Goal: Information Seeking & Learning: Learn about a topic

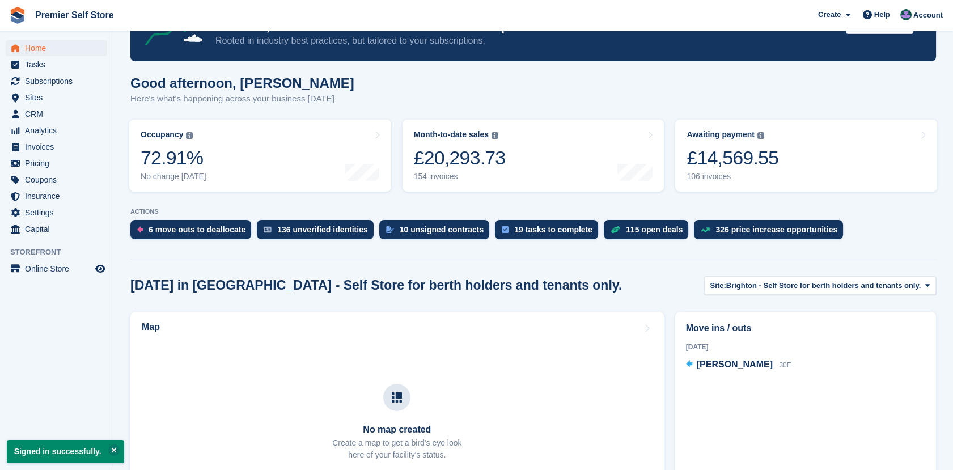
scroll to position [74, 0]
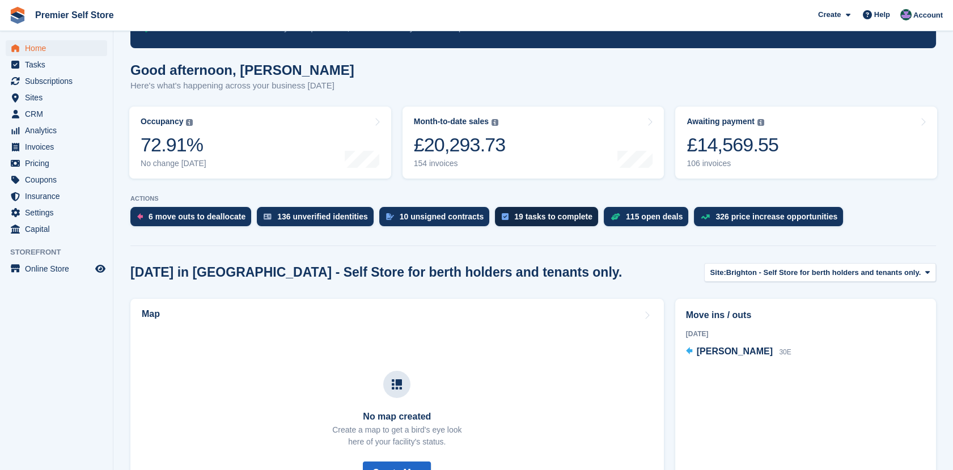
click at [546, 212] on div "19 tasks to complete" at bounding box center [553, 216] width 78 height 9
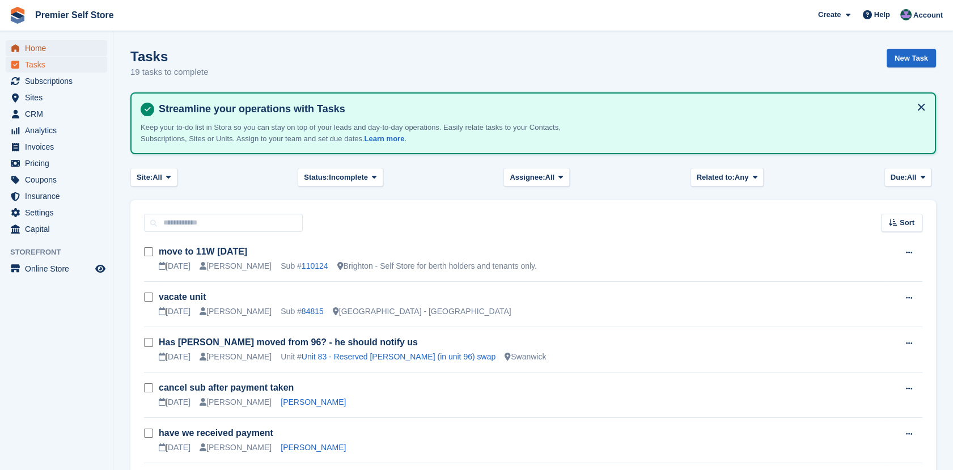
click at [37, 46] on span "Home" at bounding box center [59, 48] width 68 height 16
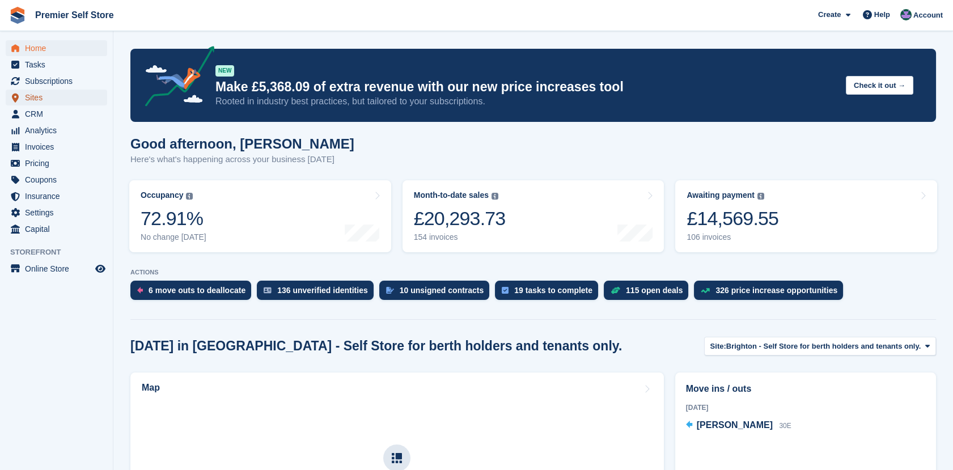
click at [36, 94] on span "Sites" at bounding box center [59, 98] width 68 height 16
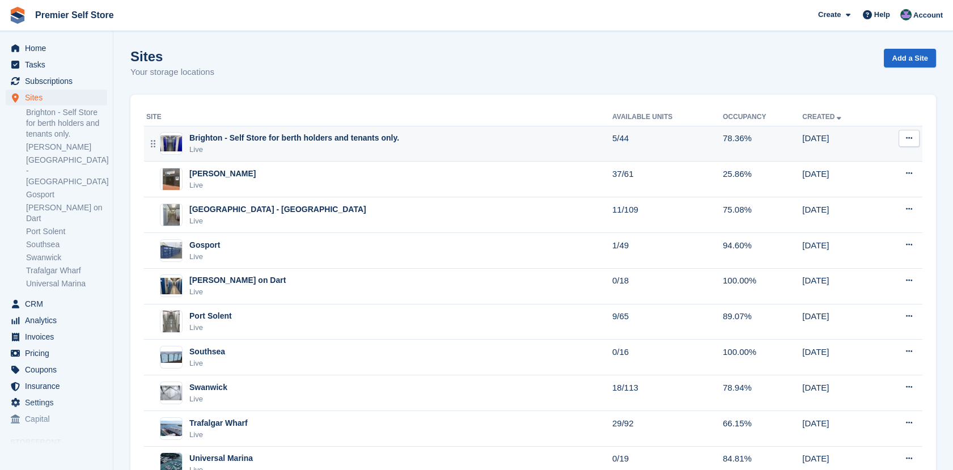
click at [219, 137] on div "Brighton - Self Store for berth holders and tenants only." at bounding box center [294, 138] width 210 height 12
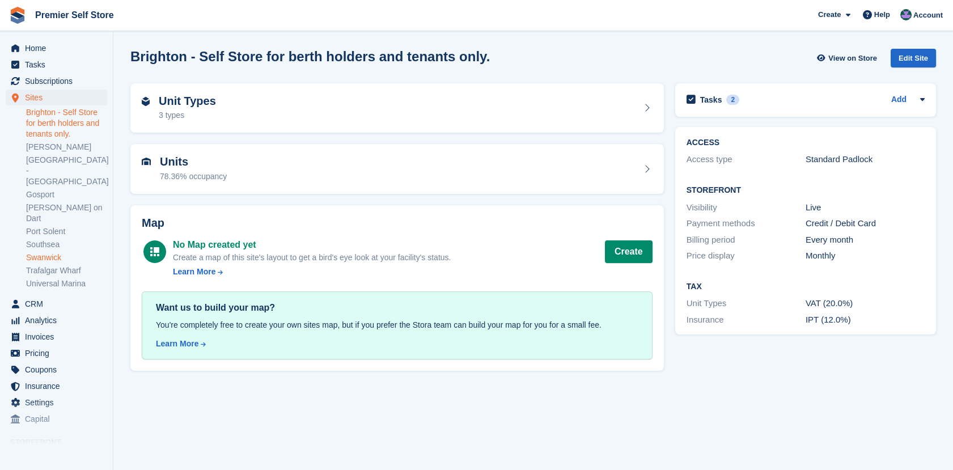
click at [43, 252] on link "Swanwick" at bounding box center [66, 257] width 81 height 11
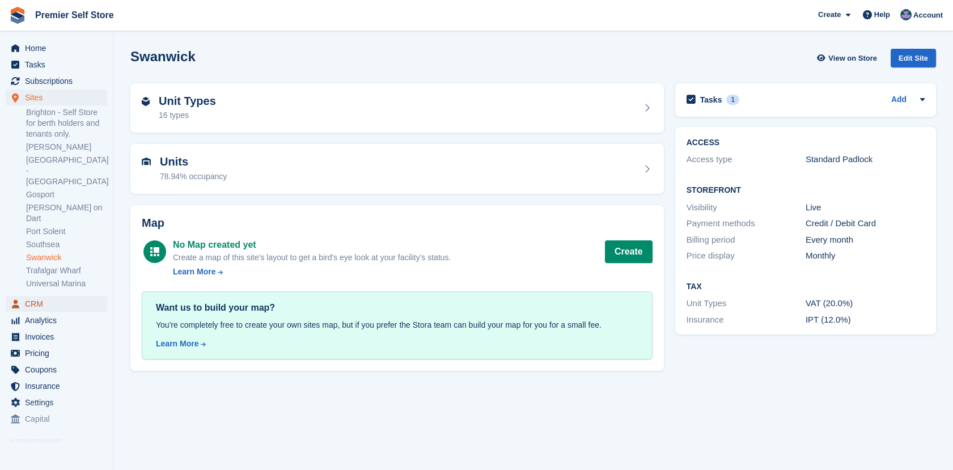
click at [37, 296] on span "CRM" at bounding box center [59, 304] width 68 height 16
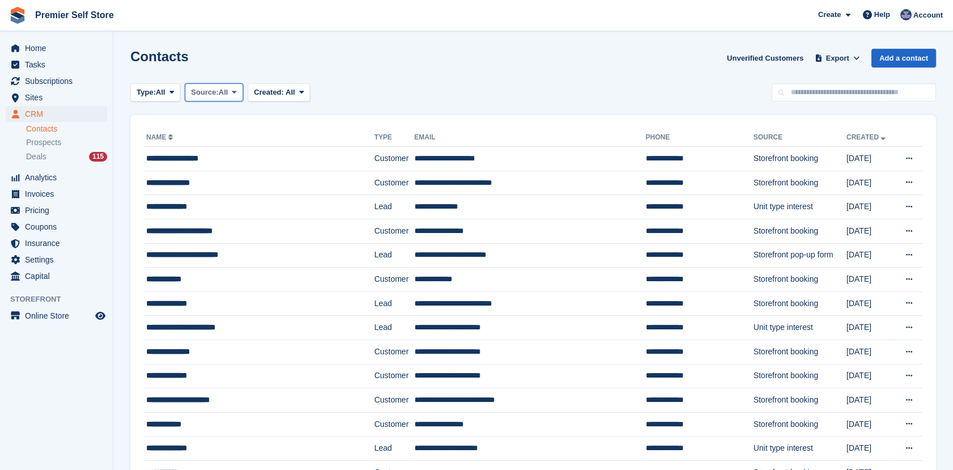
click at [212, 93] on span "Source:" at bounding box center [204, 92] width 27 height 11
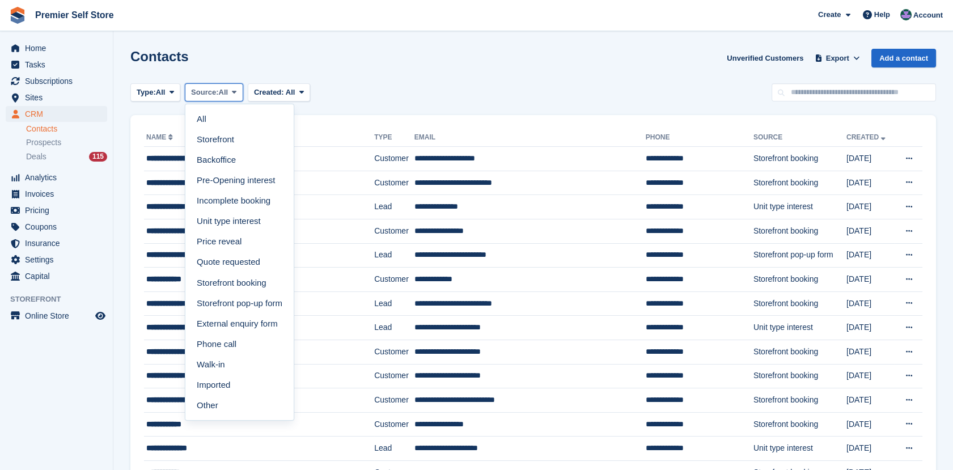
click at [212, 93] on span "Source:" at bounding box center [204, 92] width 27 height 11
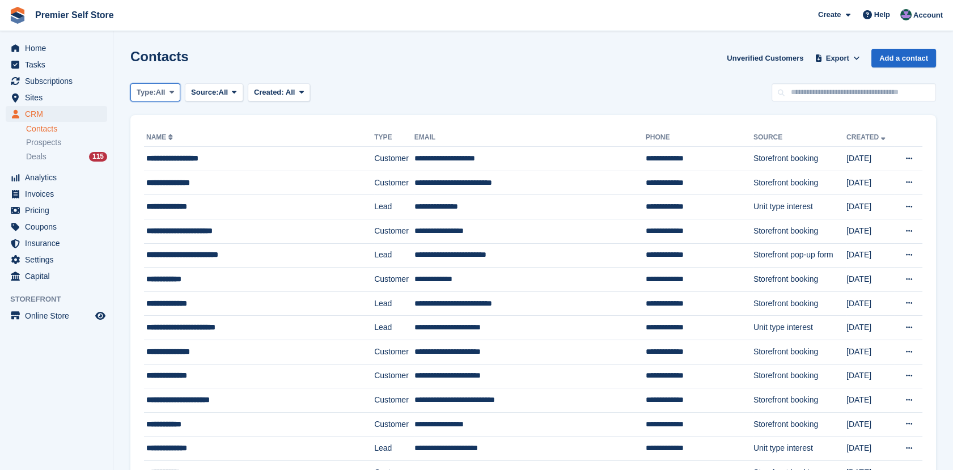
click at [167, 92] on button "Type: All" at bounding box center [155, 92] width 50 height 19
click at [160, 155] on link "Customer" at bounding box center [184, 160] width 99 height 20
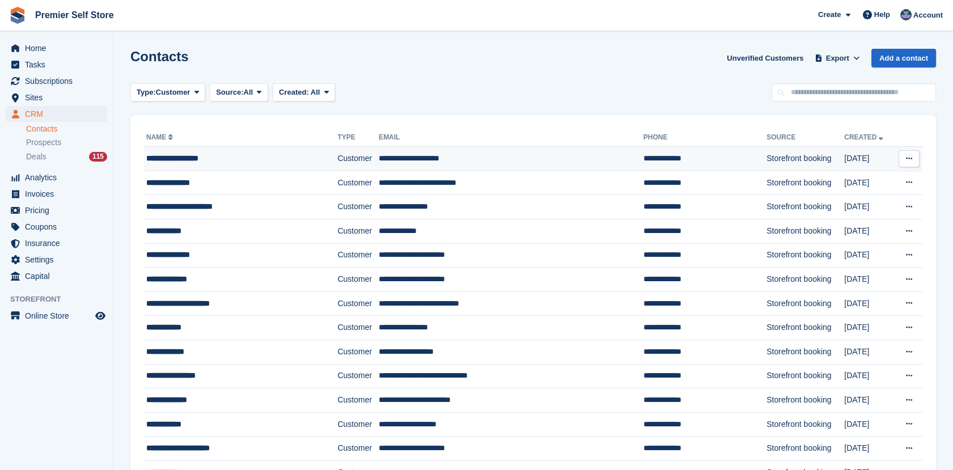
click at [912, 158] on button at bounding box center [908, 158] width 21 height 17
click at [844, 135] on link "Created" at bounding box center [864, 137] width 41 height 8
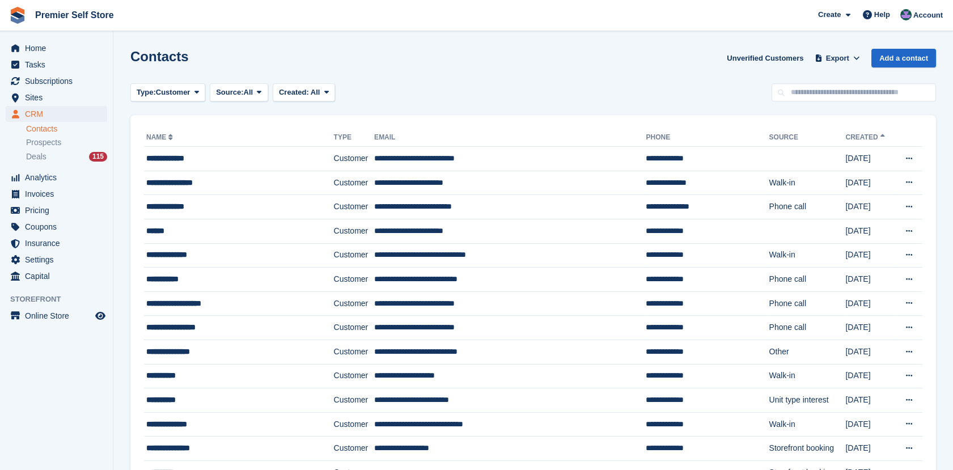
click at [845, 136] on link "Created" at bounding box center [865, 137] width 41 height 8
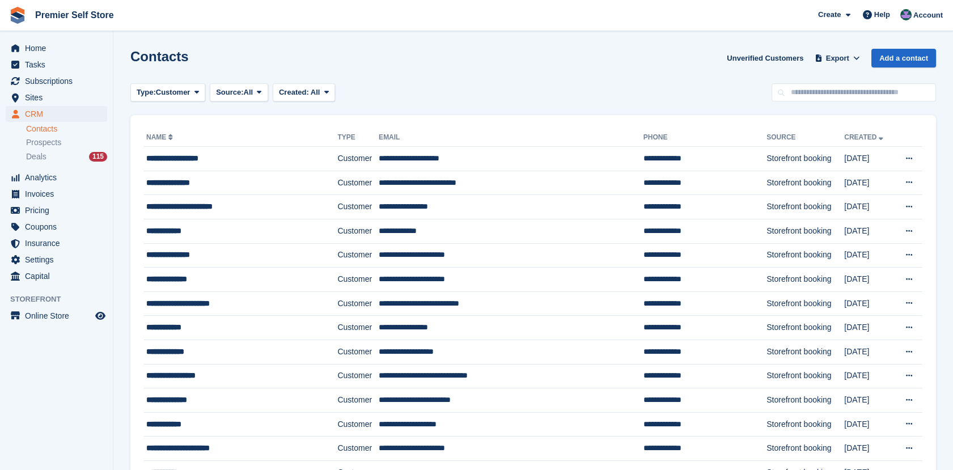
click at [844, 136] on link "Created" at bounding box center [864, 137] width 41 height 8
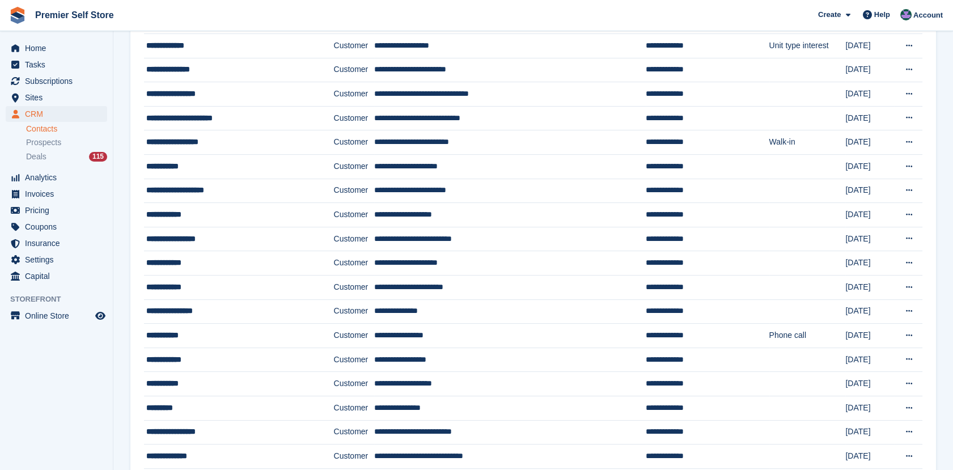
scroll to position [602, 0]
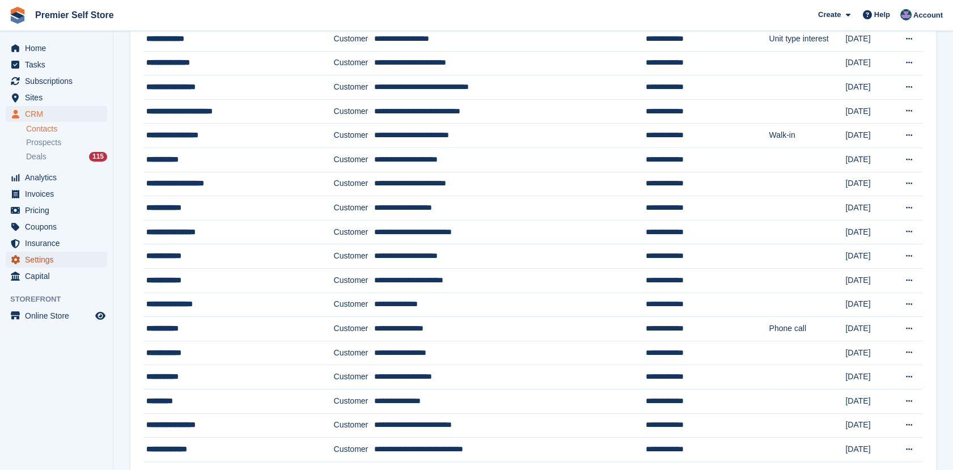
click at [41, 259] on span "Settings" at bounding box center [59, 260] width 68 height 16
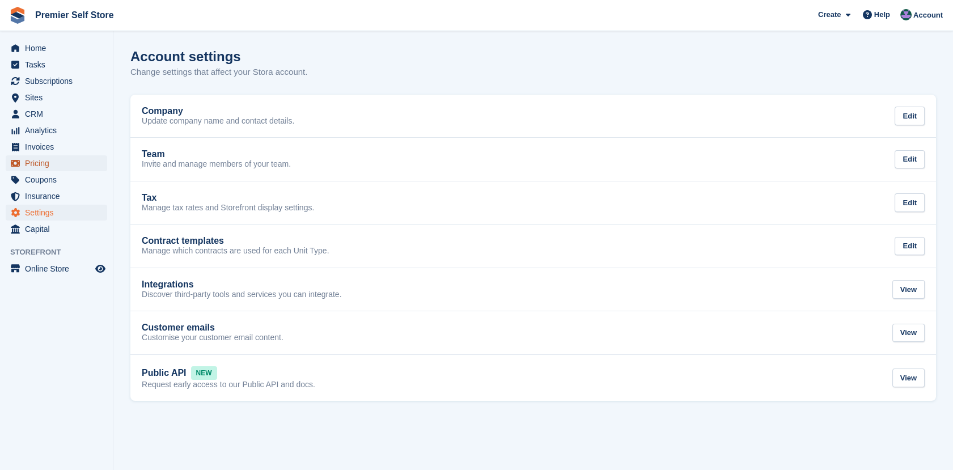
click at [35, 163] on span "Pricing" at bounding box center [59, 163] width 68 height 16
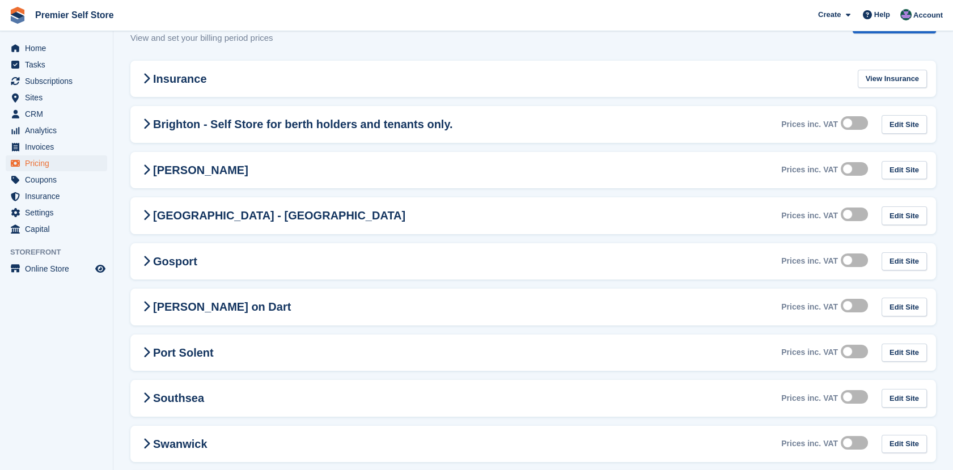
scroll to position [143, 0]
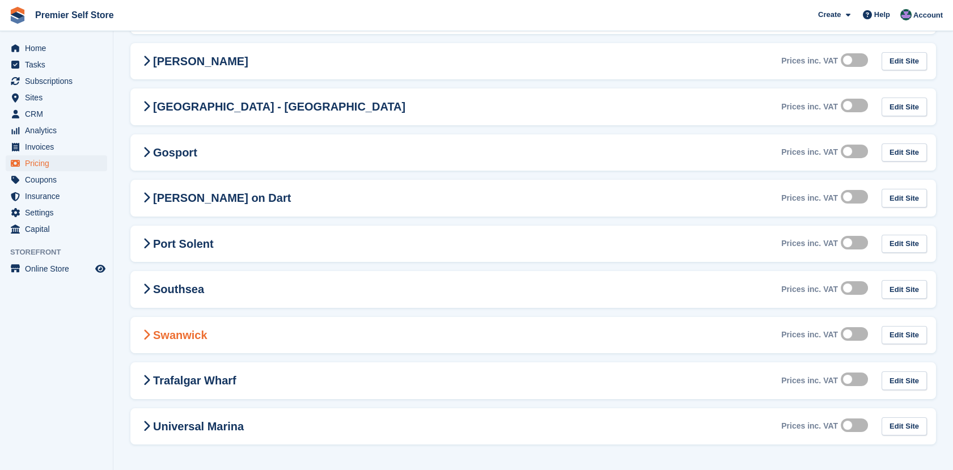
click at [145, 331] on icon at bounding box center [146, 334] width 7 height 11
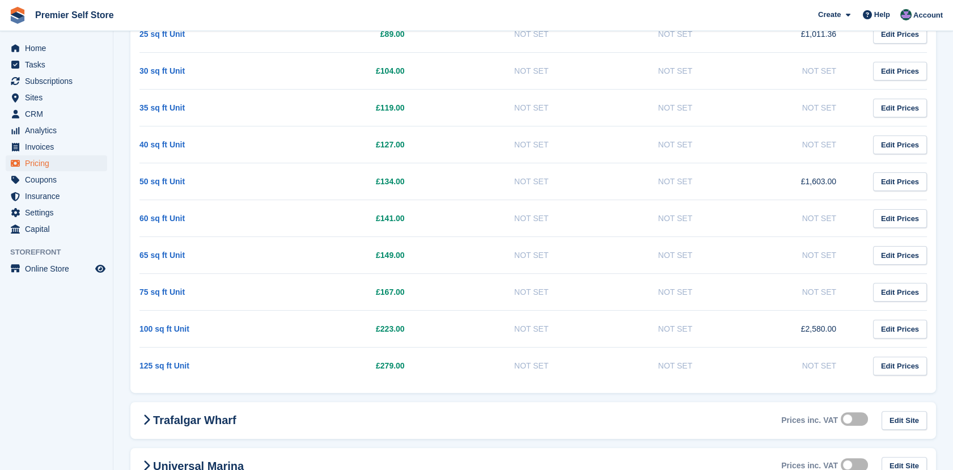
scroll to position [776, 0]
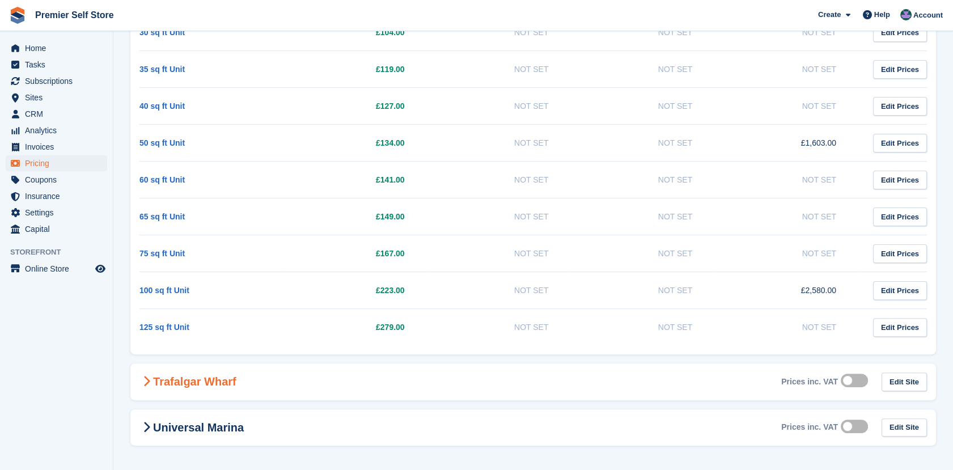
click at [150, 382] on span at bounding box center [146, 382] width 14 height 14
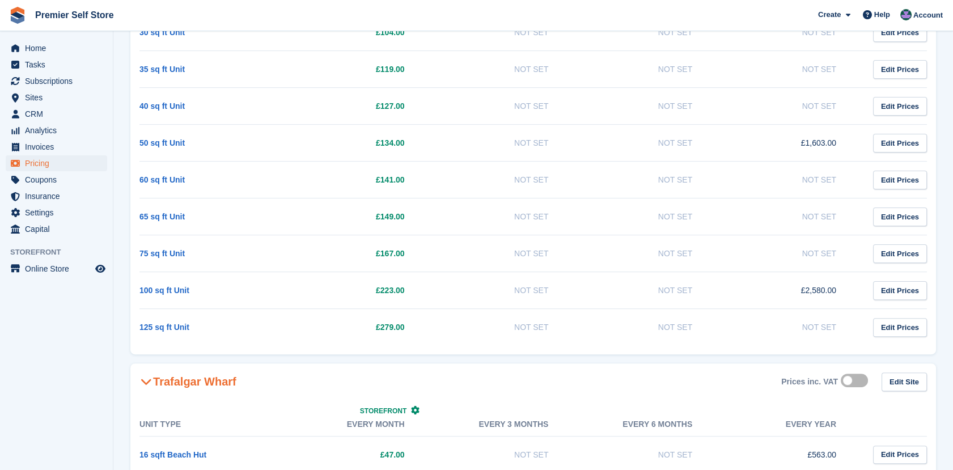
scroll to position [894, 0]
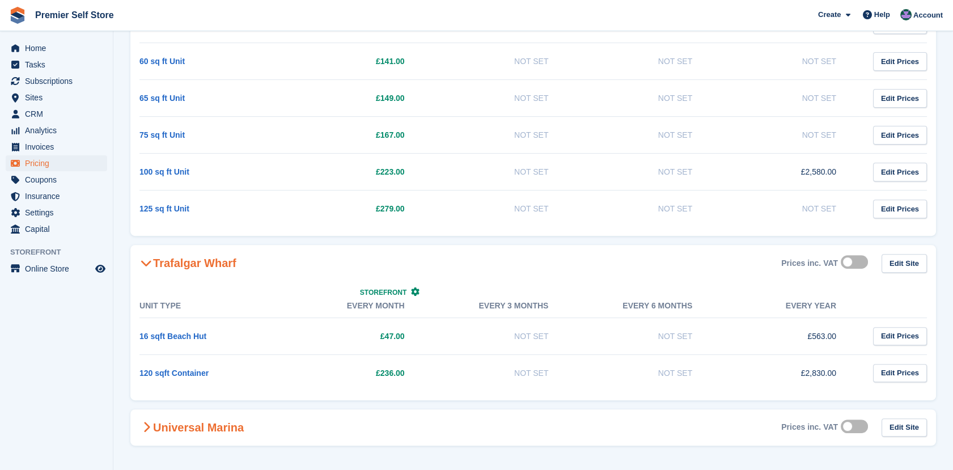
click at [141, 427] on span at bounding box center [146, 427] width 14 height 14
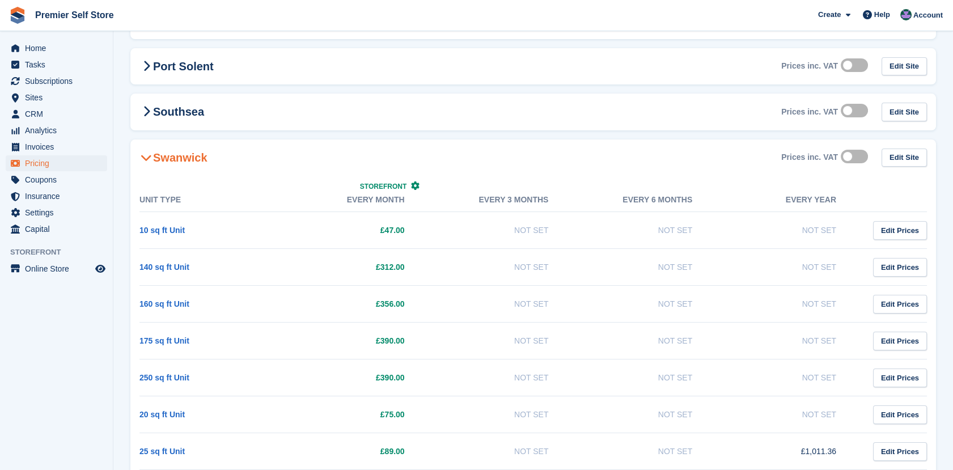
scroll to position [294, 0]
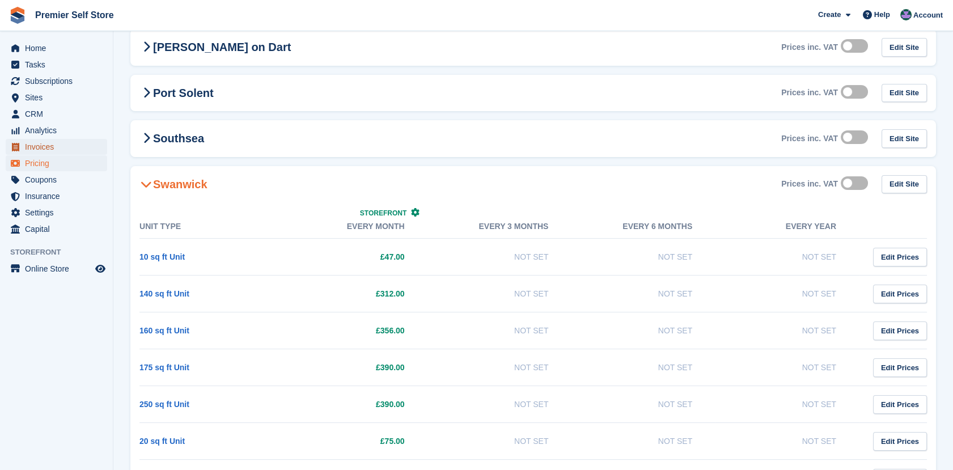
click at [36, 147] on span "Invoices" at bounding box center [59, 147] width 68 height 16
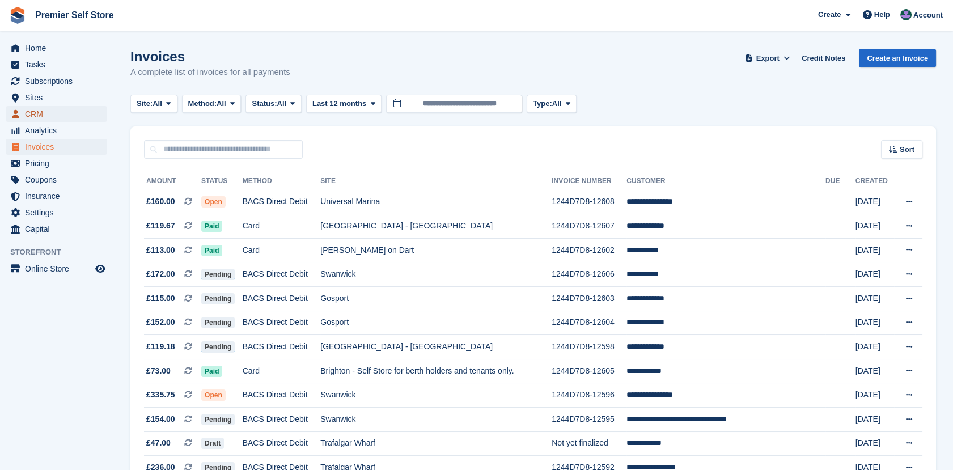
click at [47, 118] on span "CRM" at bounding box center [59, 114] width 68 height 16
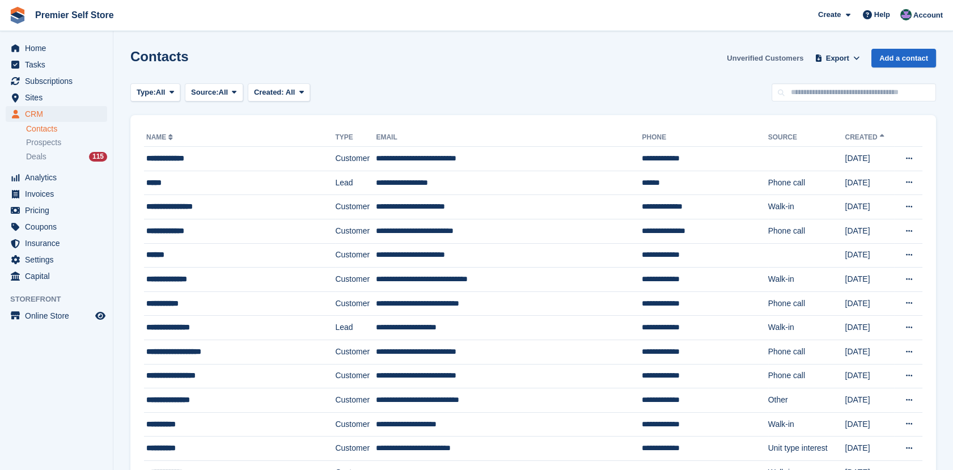
click at [788, 60] on link "Unverified Customers" at bounding box center [765, 58] width 86 height 19
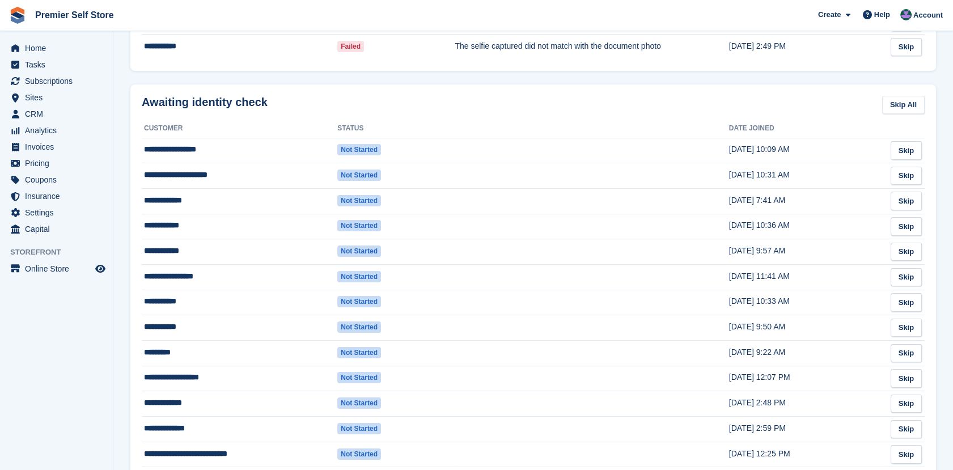
scroll to position [462, 0]
click at [32, 79] on span "Subscriptions" at bounding box center [59, 81] width 68 height 16
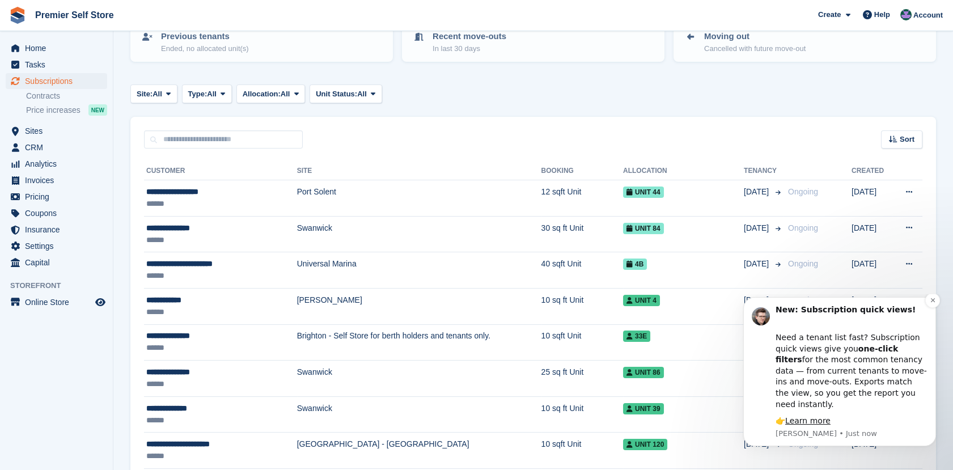
scroll to position [131, 0]
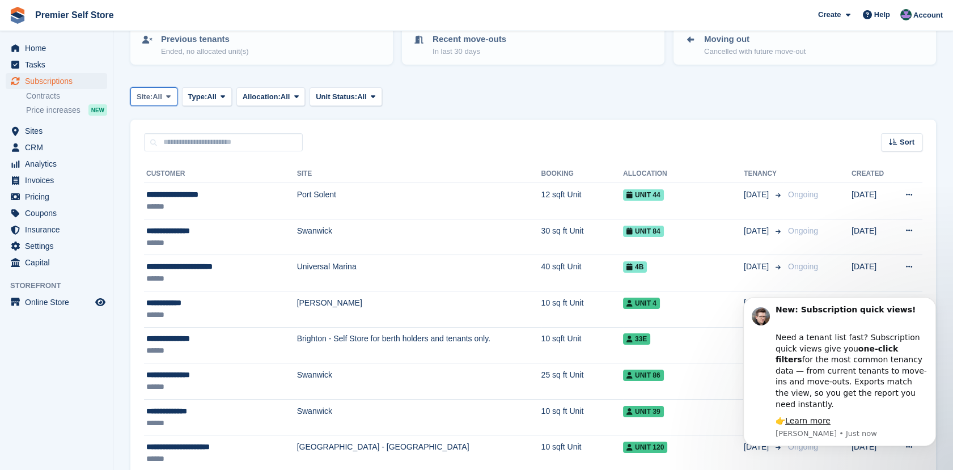
click at [173, 92] on span at bounding box center [168, 96] width 9 height 9
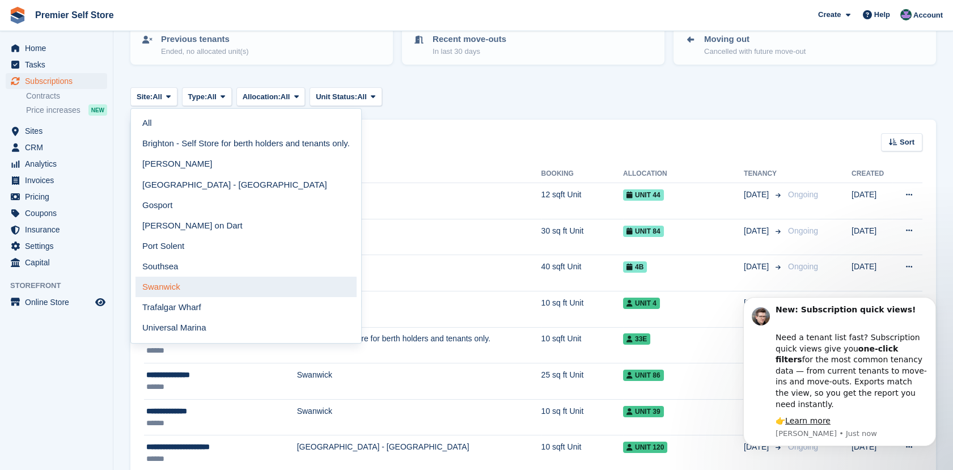
click at [150, 282] on link "Swanwick" at bounding box center [245, 287] width 221 height 20
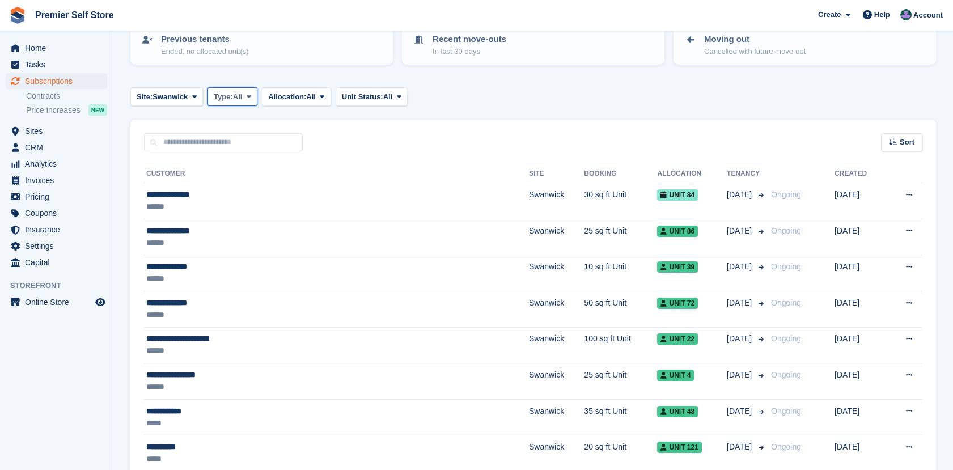
click at [247, 99] on icon at bounding box center [249, 96] width 5 height 7
click at [222, 181] on link "Active" at bounding box center [262, 185] width 99 height 20
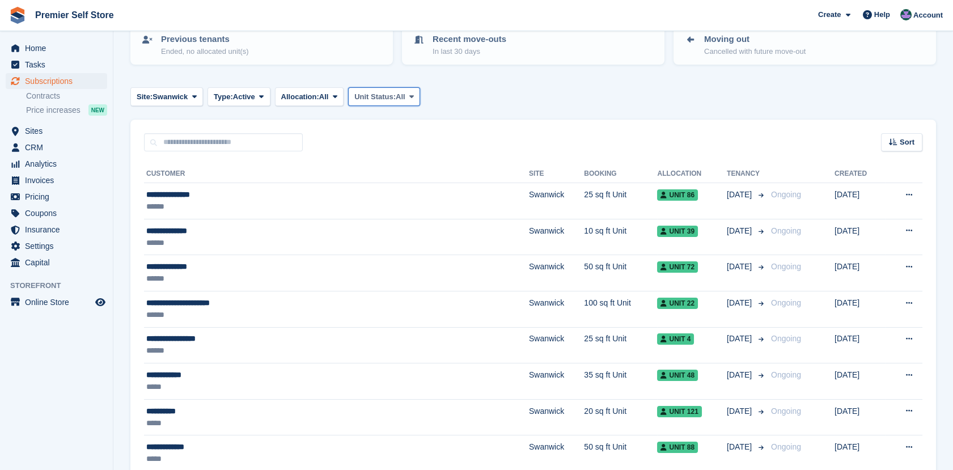
click at [370, 97] on span "Unit Status:" at bounding box center [374, 96] width 41 height 11
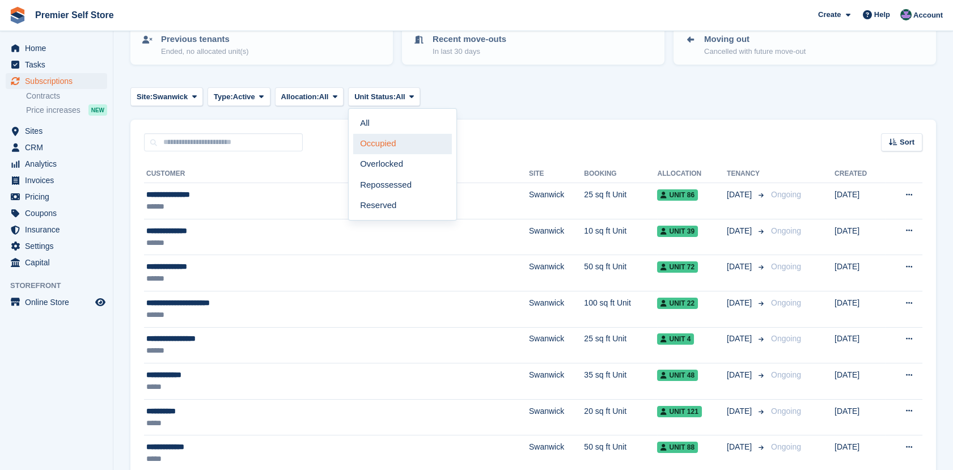
click at [367, 141] on link "Occupied" at bounding box center [402, 144] width 99 height 20
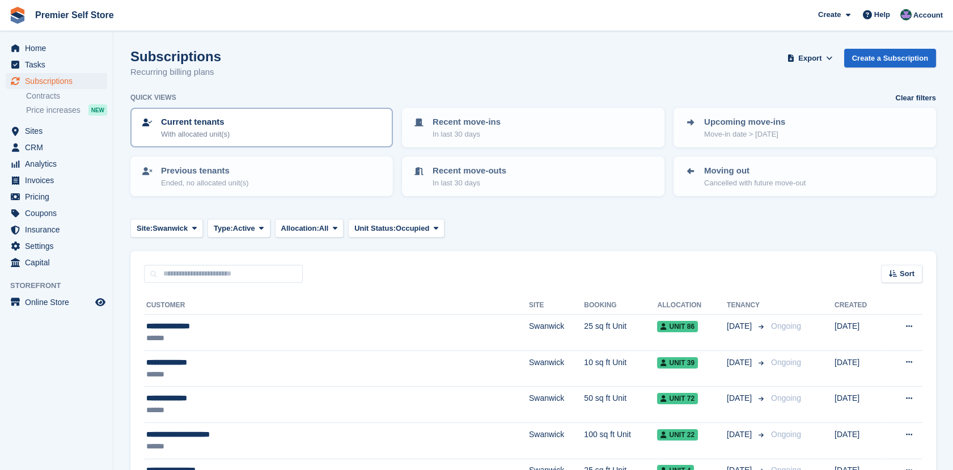
click at [251, 126] on div "Current tenants With allocated unit(s)" at bounding box center [262, 128] width 242 height 24
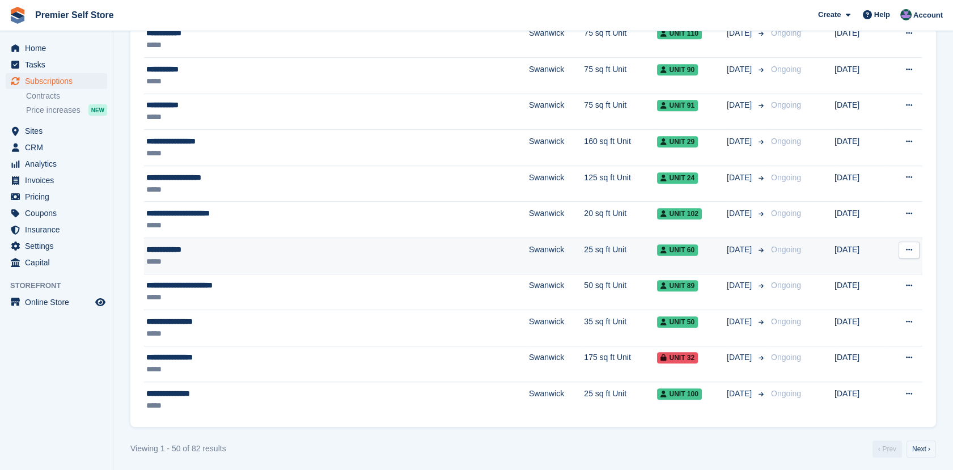
scroll to position [1420, 0]
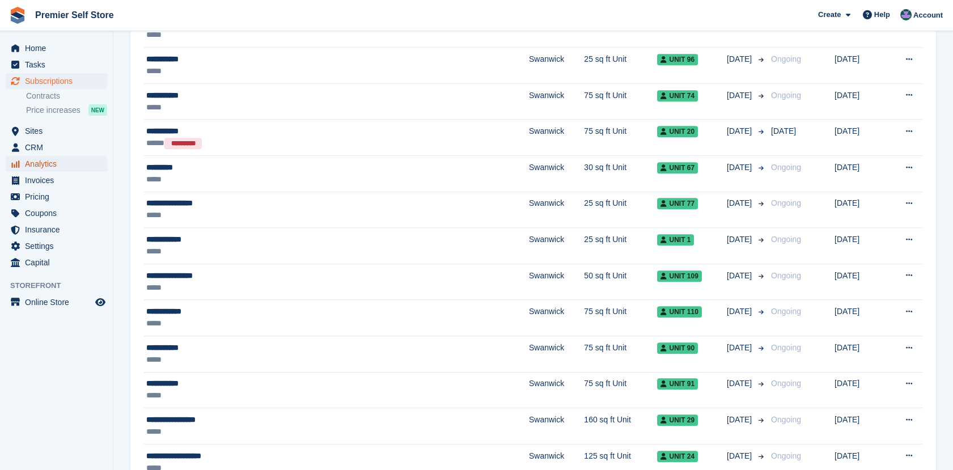
click at [36, 164] on span "Analytics" at bounding box center [59, 164] width 68 height 16
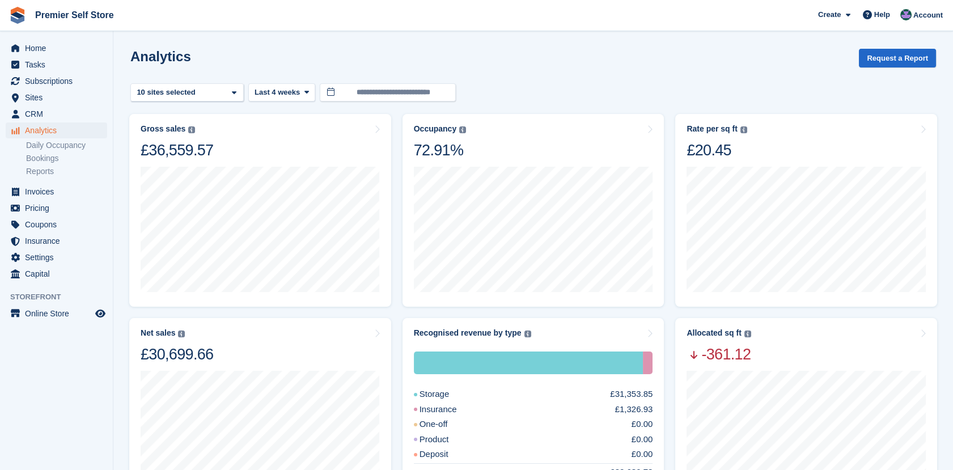
drag, startPoint x: 36, startPoint y: 164, endPoint x: 599, endPoint y: 79, distance: 569.1
click at [599, 79] on div "Analytics Request a Report" at bounding box center [532, 65] width 805 height 32
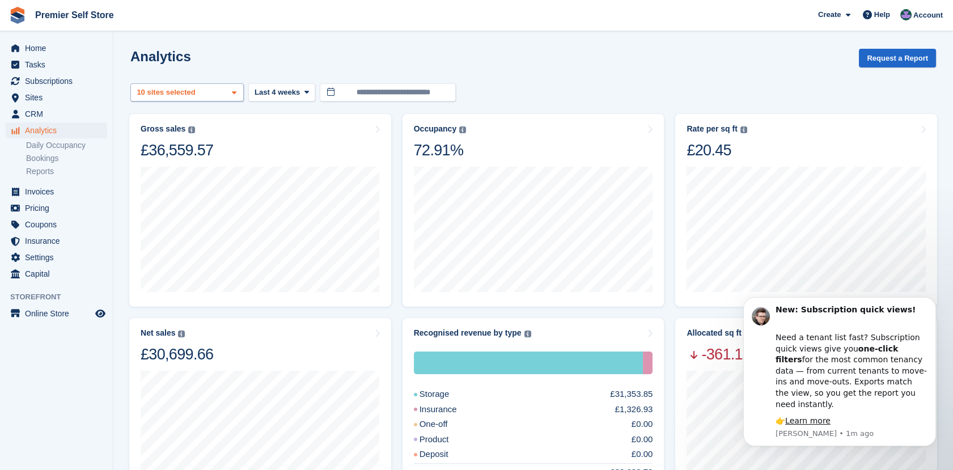
click at [236, 93] on icon at bounding box center [234, 92] width 5 height 7
click at [301, 91] on span at bounding box center [305, 92] width 9 height 9
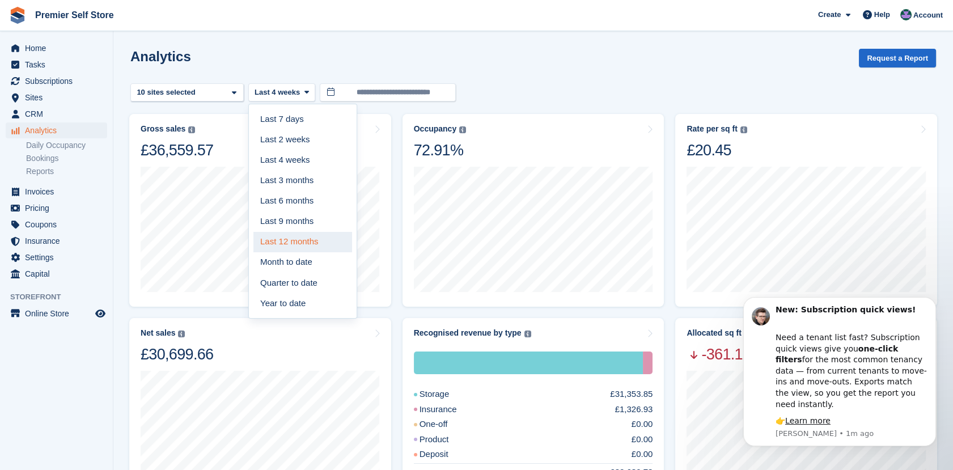
click at [286, 239] on link "Last 12 months" at bounding box center [302, 242] width 99 height 20
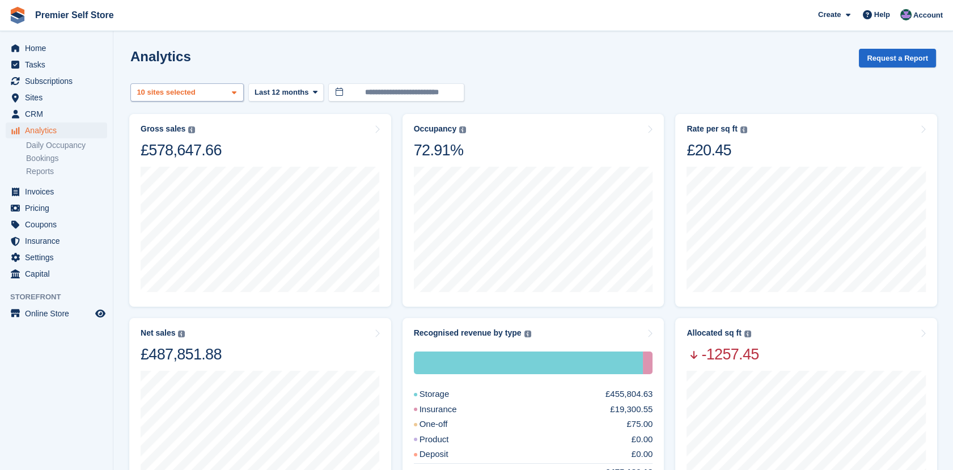
click at [236, 94] on icon at bounding box center [234, 92] width 5 height 7
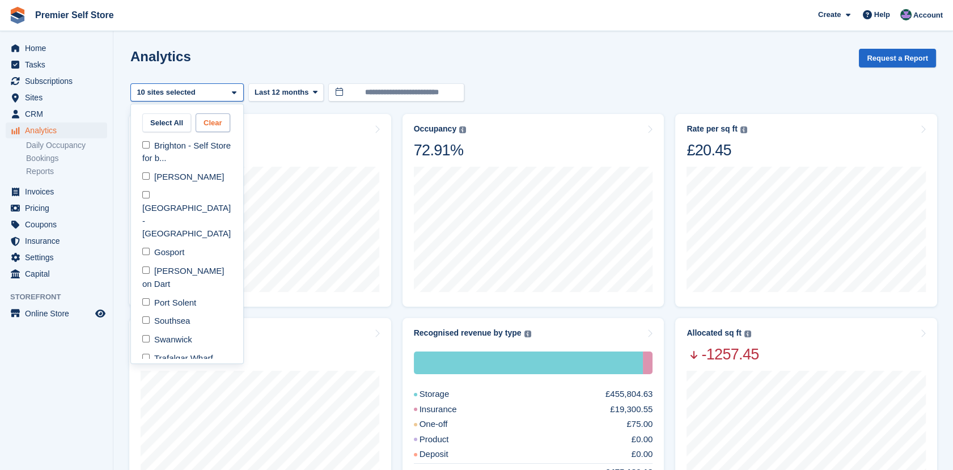
click at [204, 124] on button "Clear" at bounding box center [213, 122] width 35 height 19
select select "***"
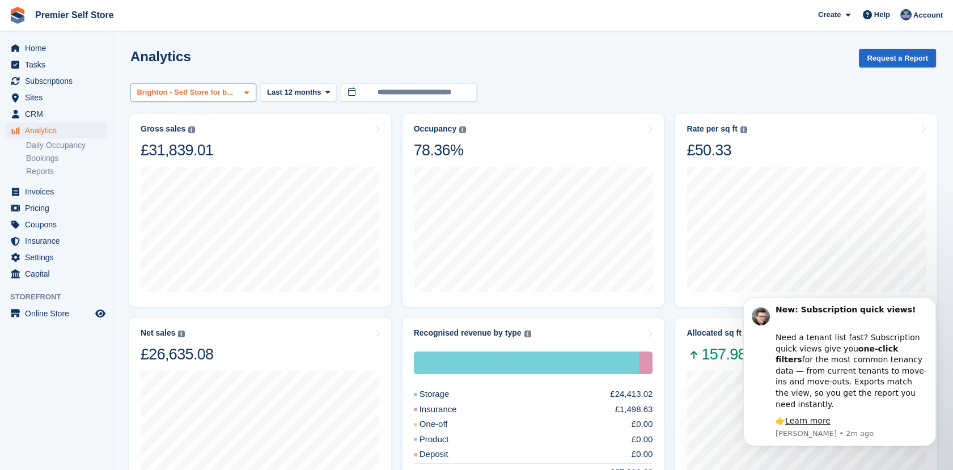
click at [248, 92] on div "Brighton - Self Store for b..." at bounding box center [193, 92] width 126 height 19
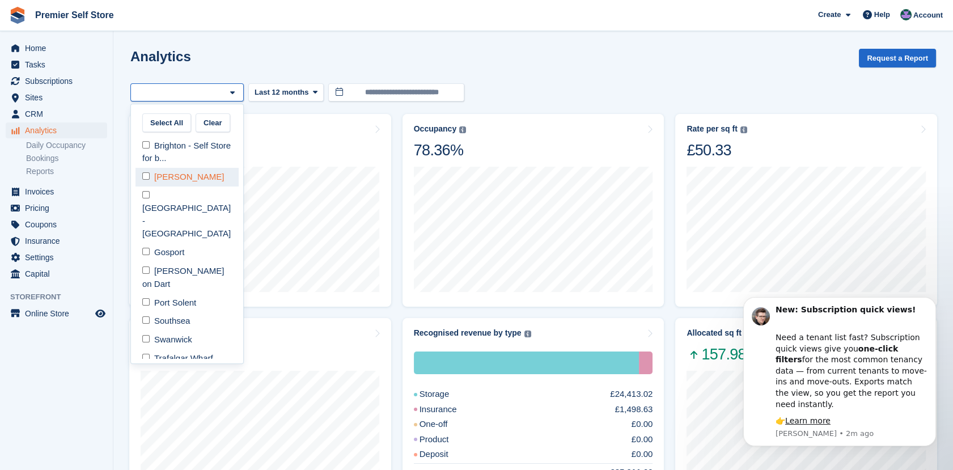
select select "***"
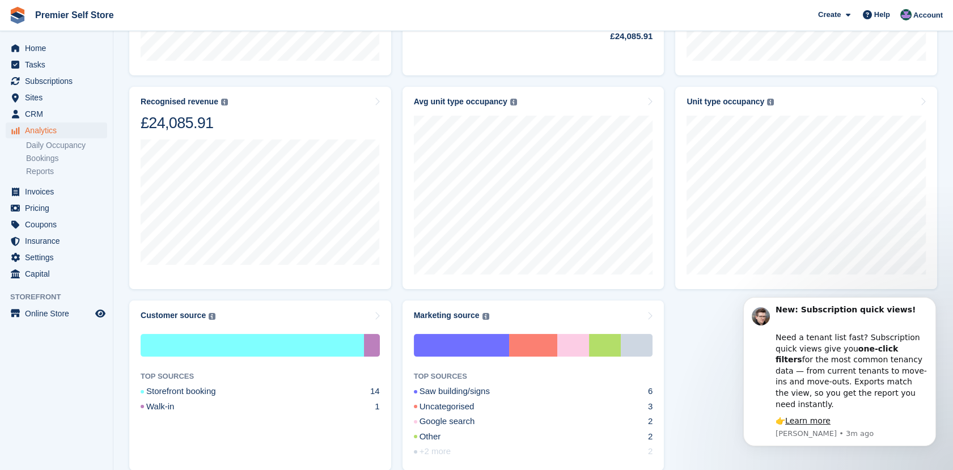
scroll to position [445, 0]
